Goal: Task Accomplishment & Management: Use online tool/utility

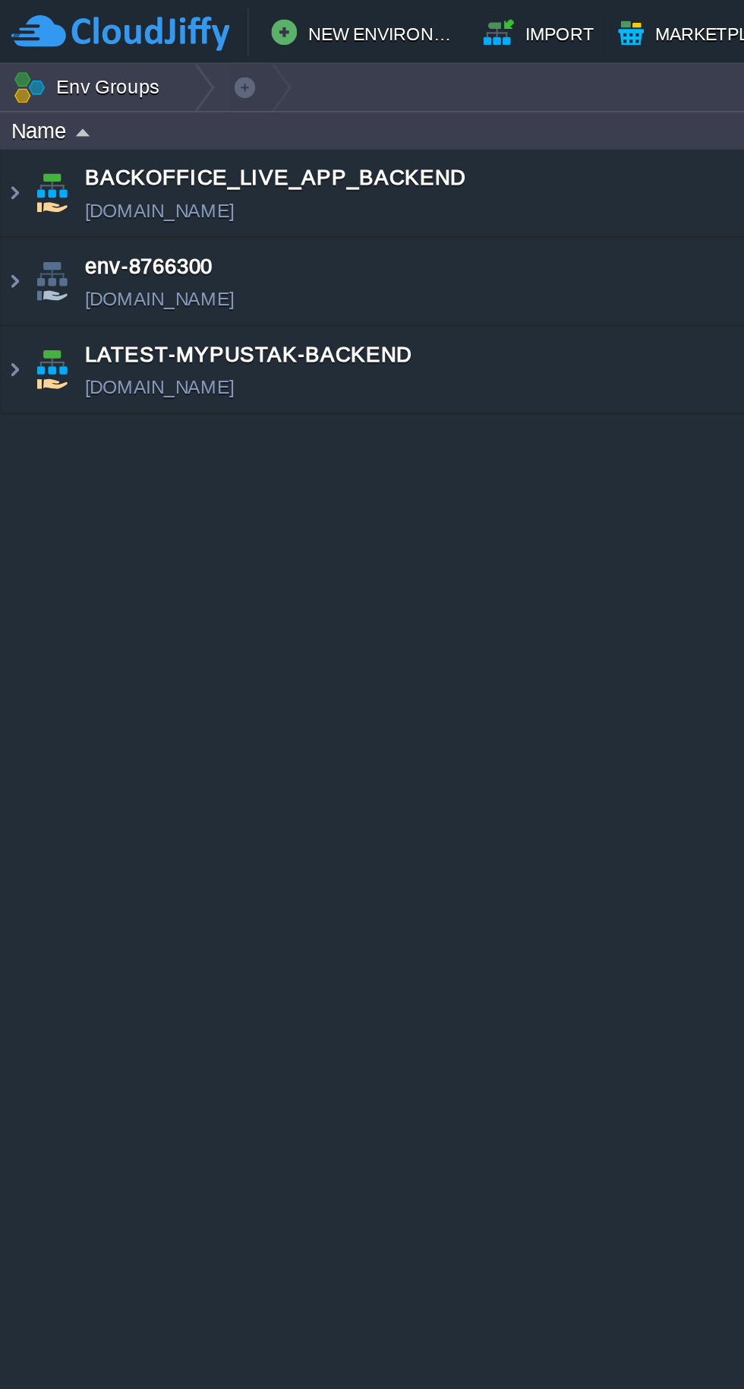
click at [17, 168] on img at bounding box center [24, 174] width 21 height 41
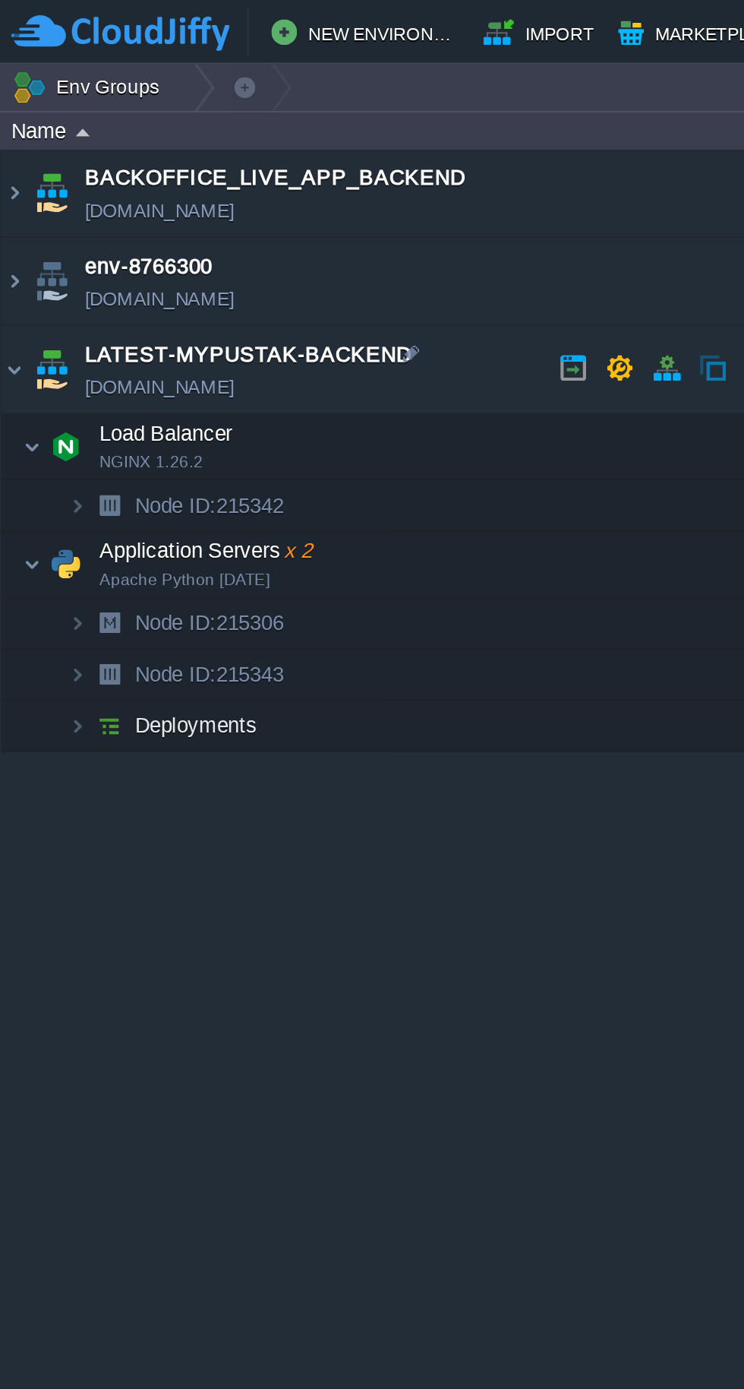
click at [13, 168] on td "LATEST-MYPUSTAK-BACKEND [DOMAIN_NAME]" at bounding box center [198, 175] width 395 height 42
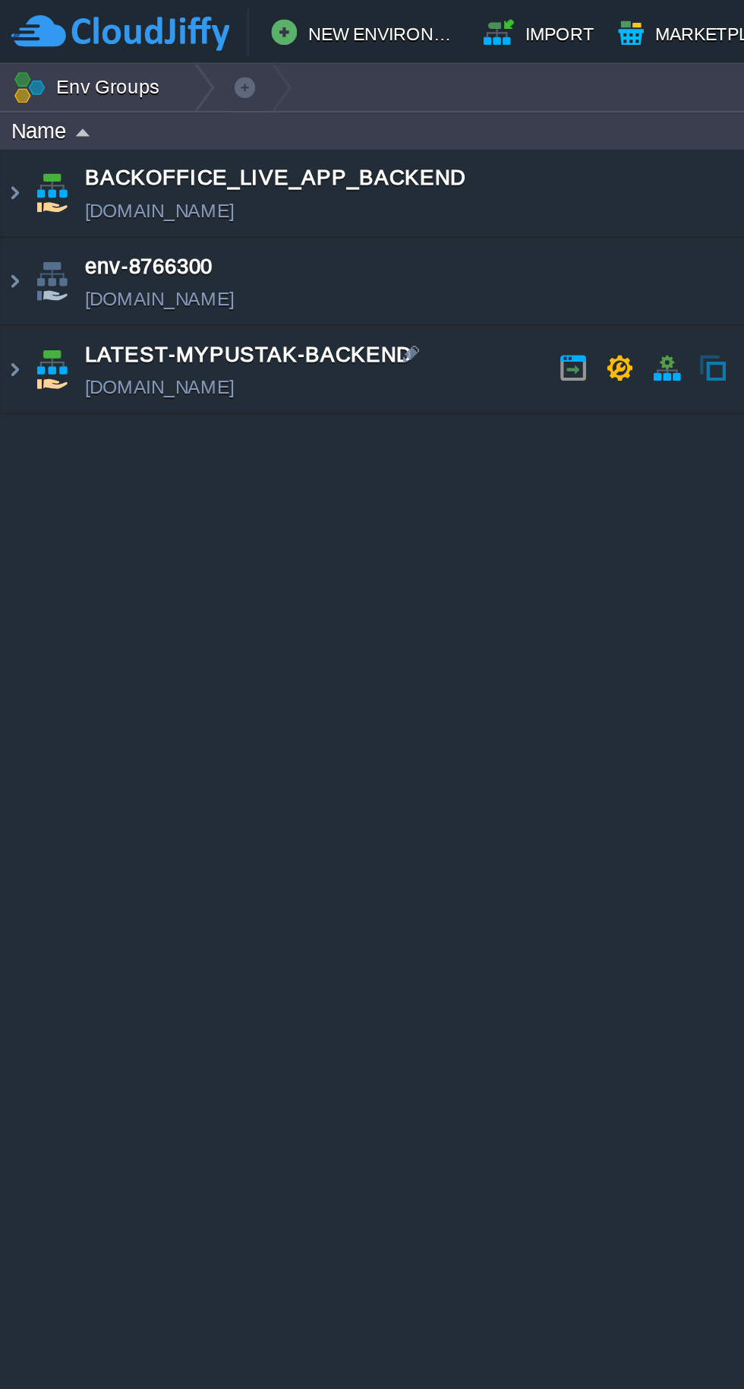
click at [14, 169] on img at bounding box center [24, 174] width 21 height 41
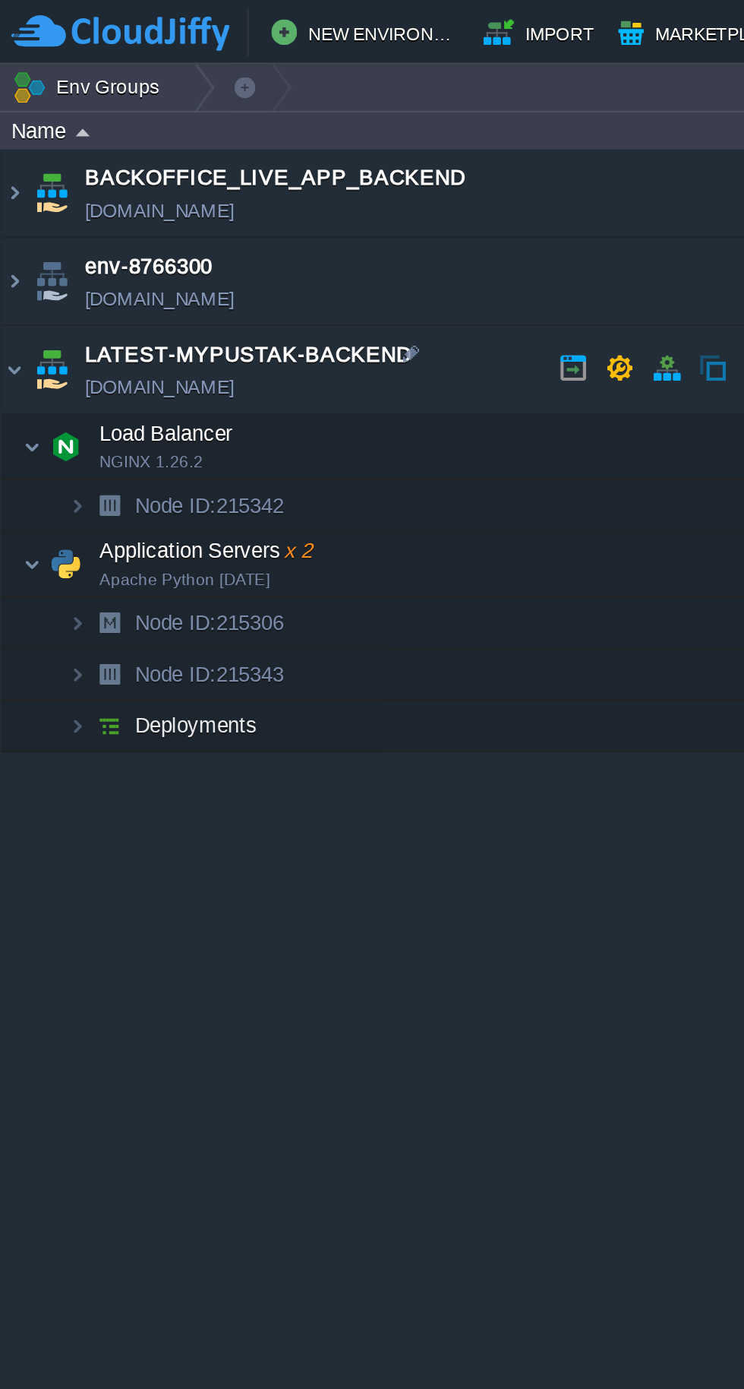
click at [15, 259] on img at bounding box center [15, 266] width 9 height 30
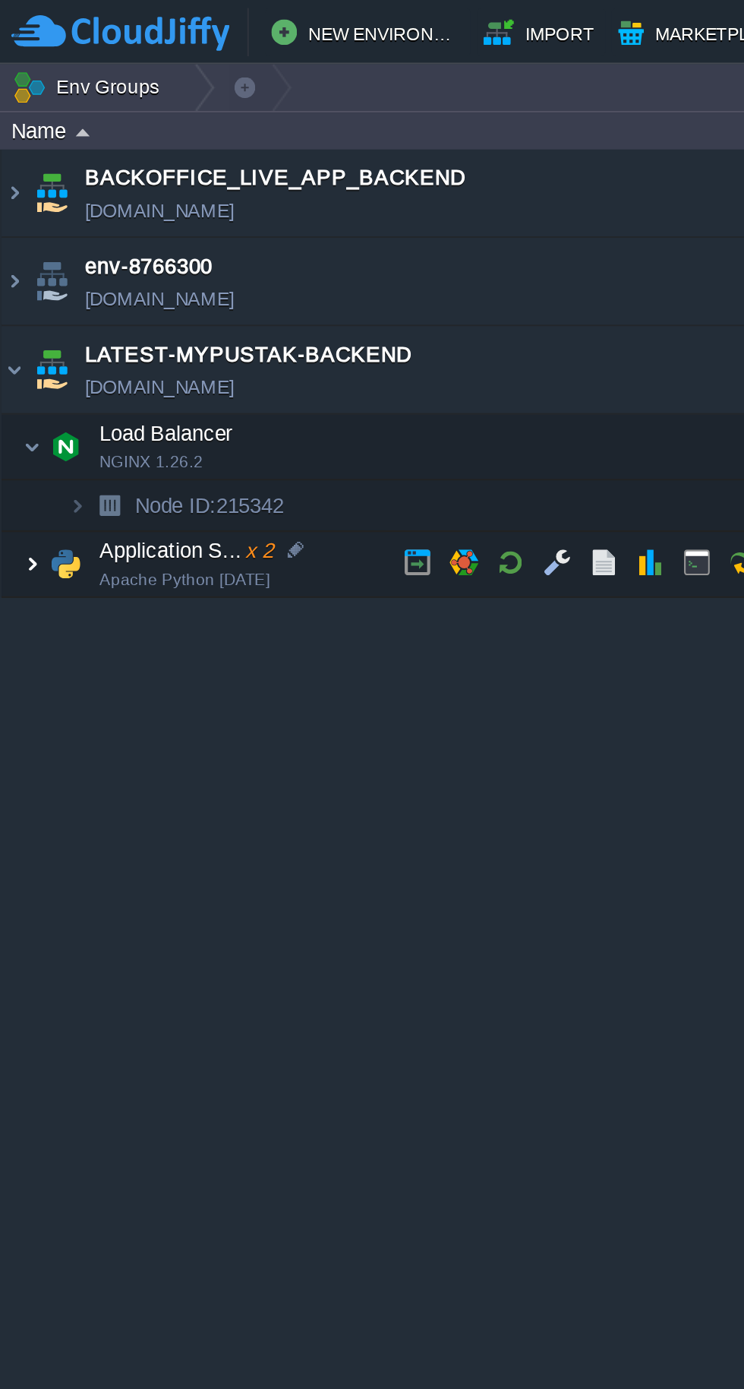
click at [240, 270] on button "button" at bounding box center [242, 266] width 14 height 14
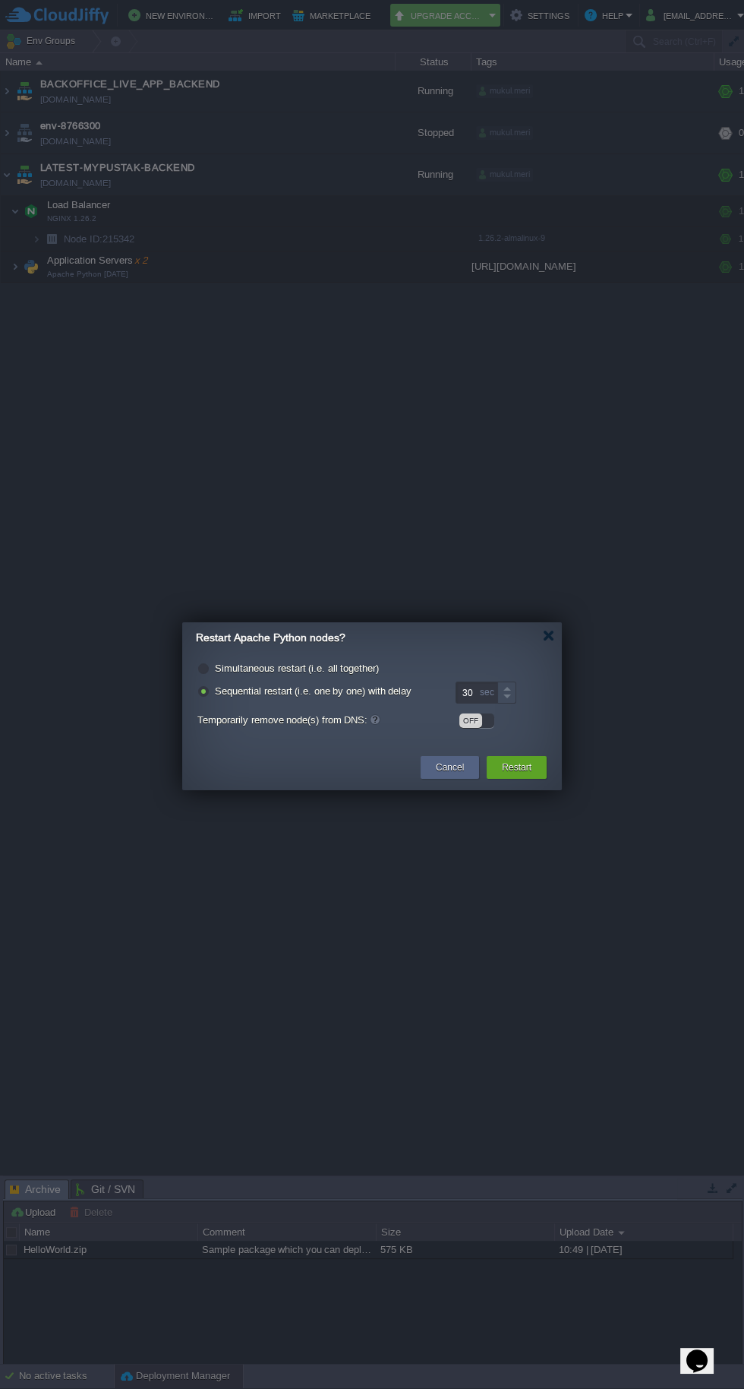
click at [215, 668] on label "Simultaneous restart (i.e. all together)" at bounding box center [297, 667] width 164 height 11
click at [205, 668] on input "radio" at bounding box center [203, 670] width 10 height 10
radio input "true"
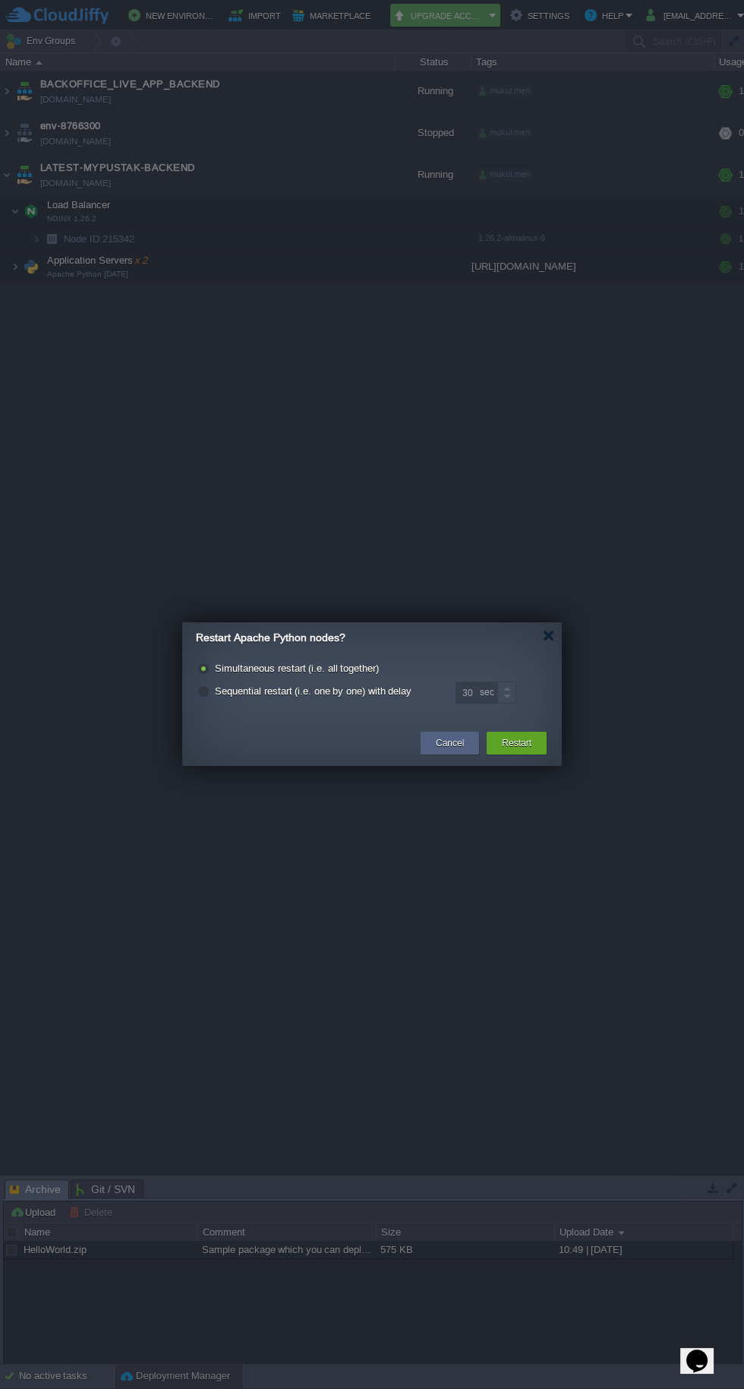
click at [526, 752] on div "Restart" at bounding box center [516, 743] width 37 height 23
